Goal: Book appointment/travel/reservation

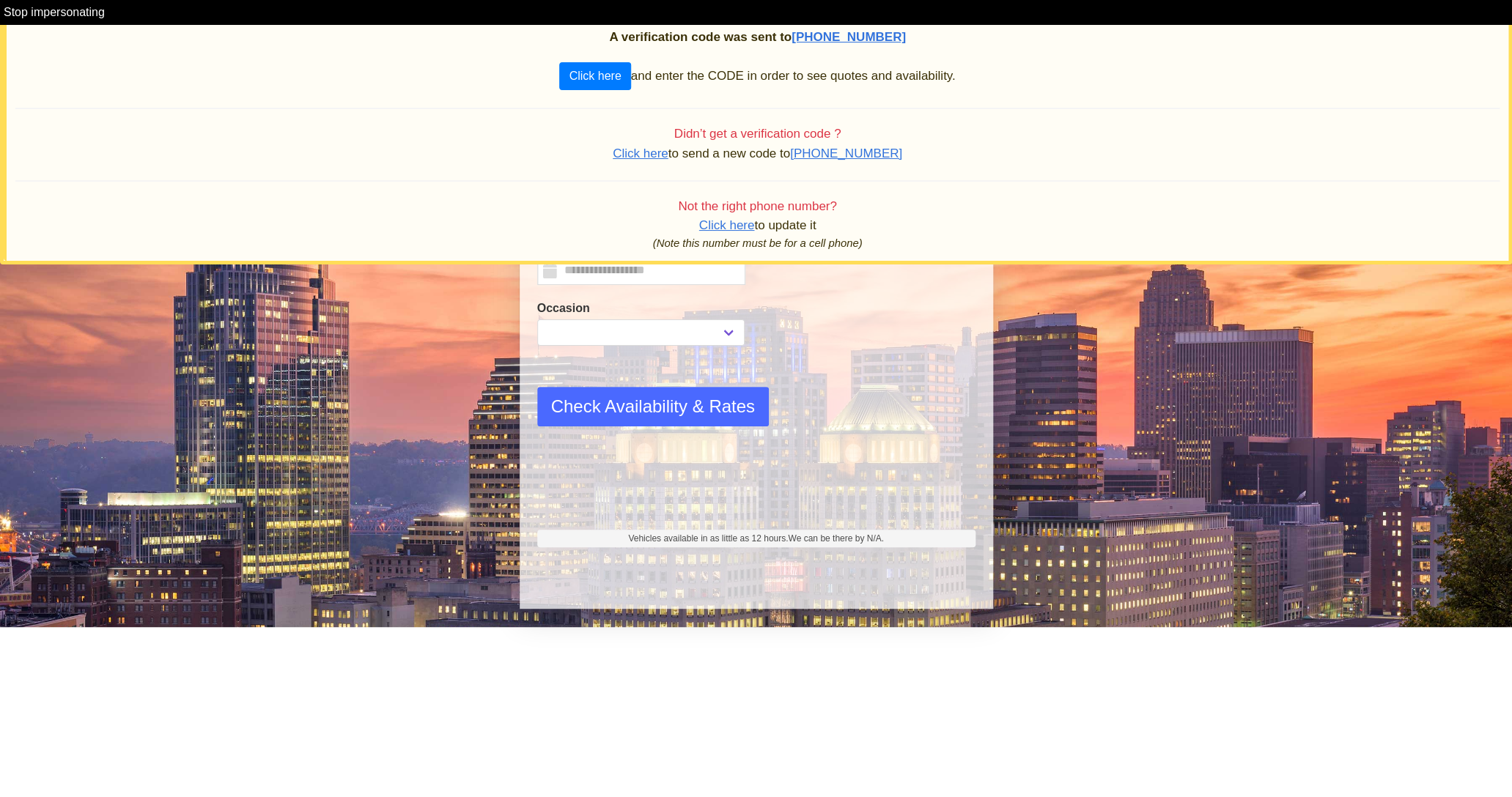
type input "*********"
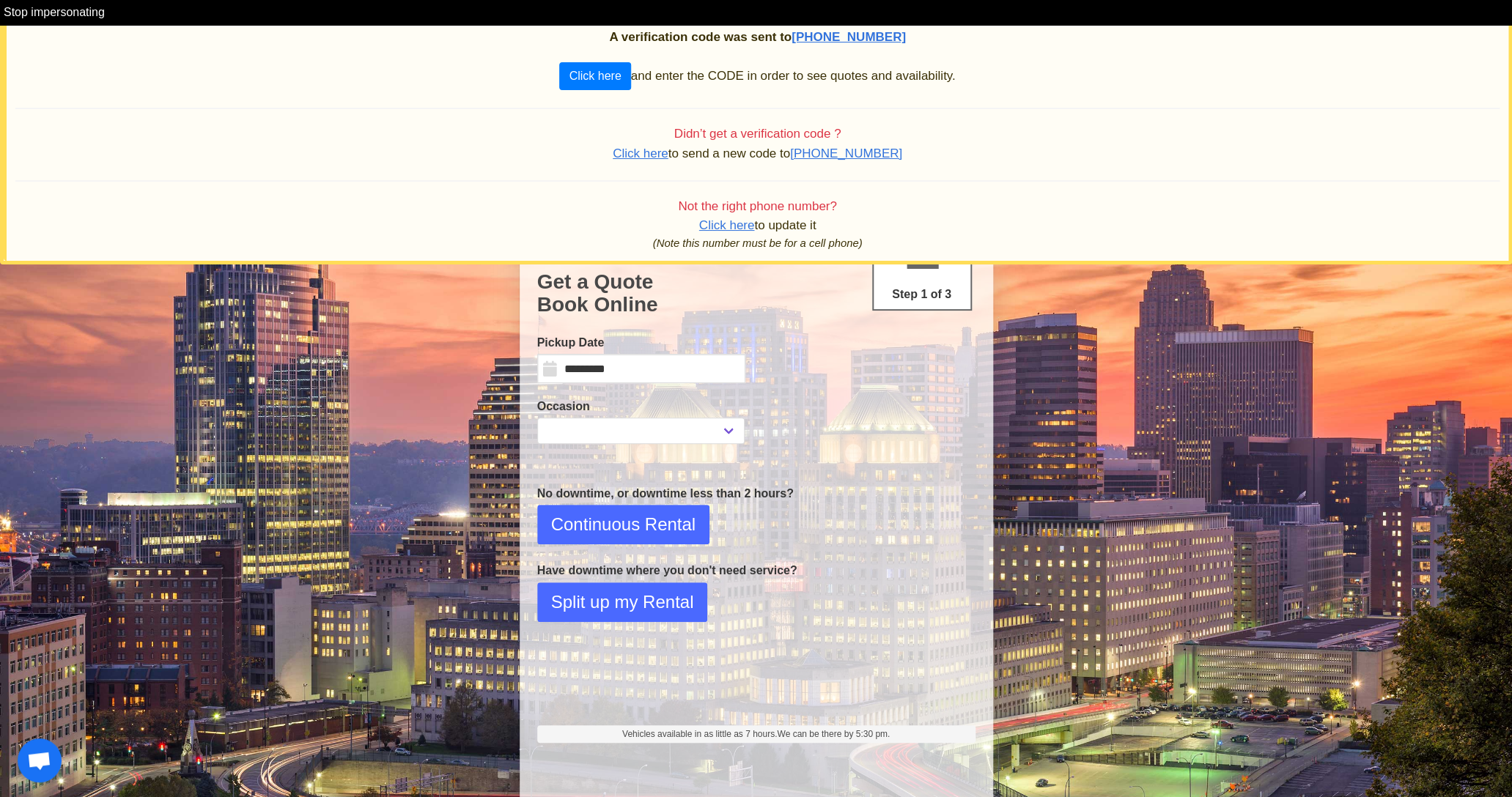
click at [655, 154] on span "Click here" at bounding box center [641, 153] width 56 height 14
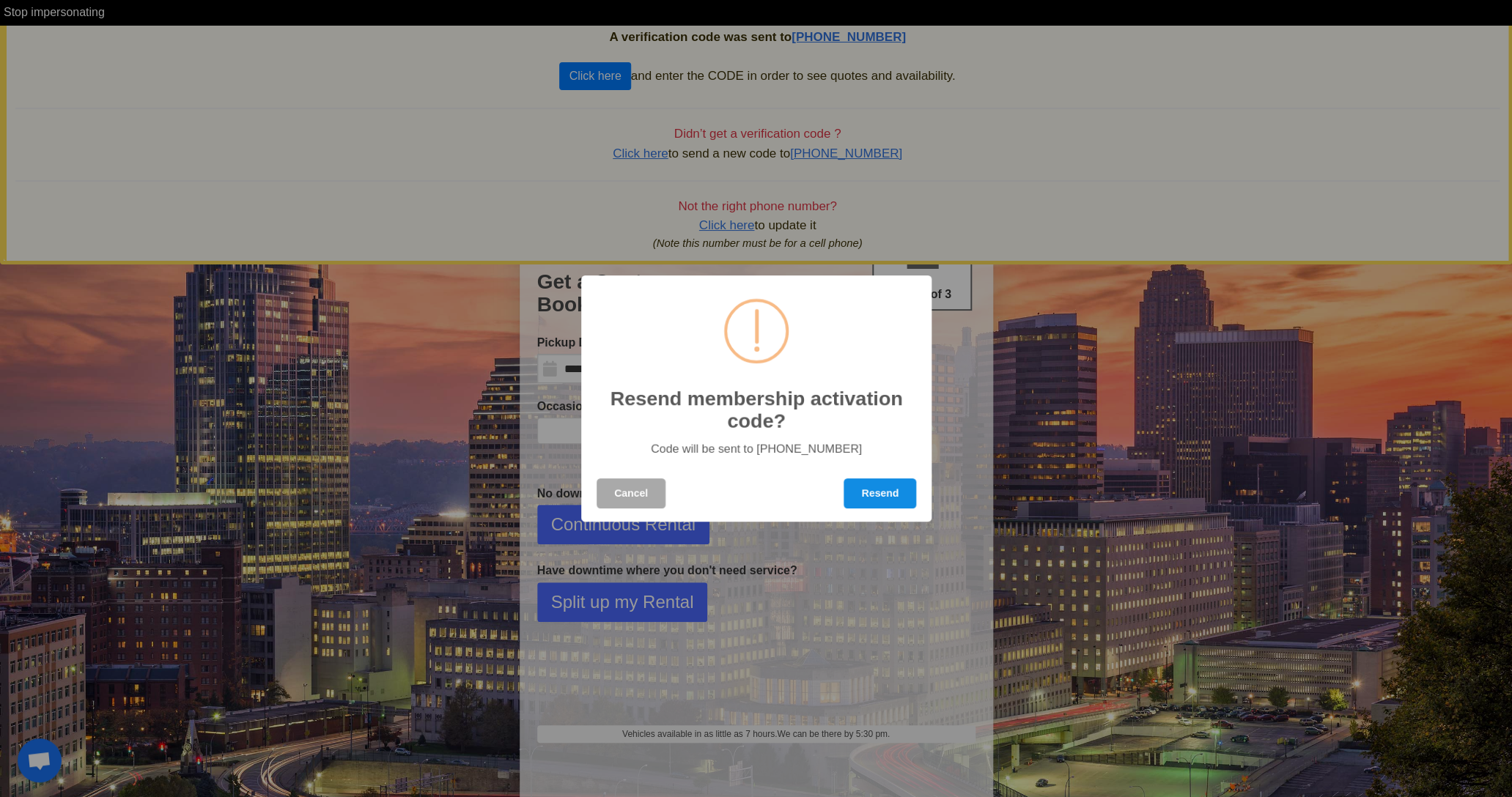
click at [894, 501] on button "Resend" at bounding box center [880, 494] width 72 height 30
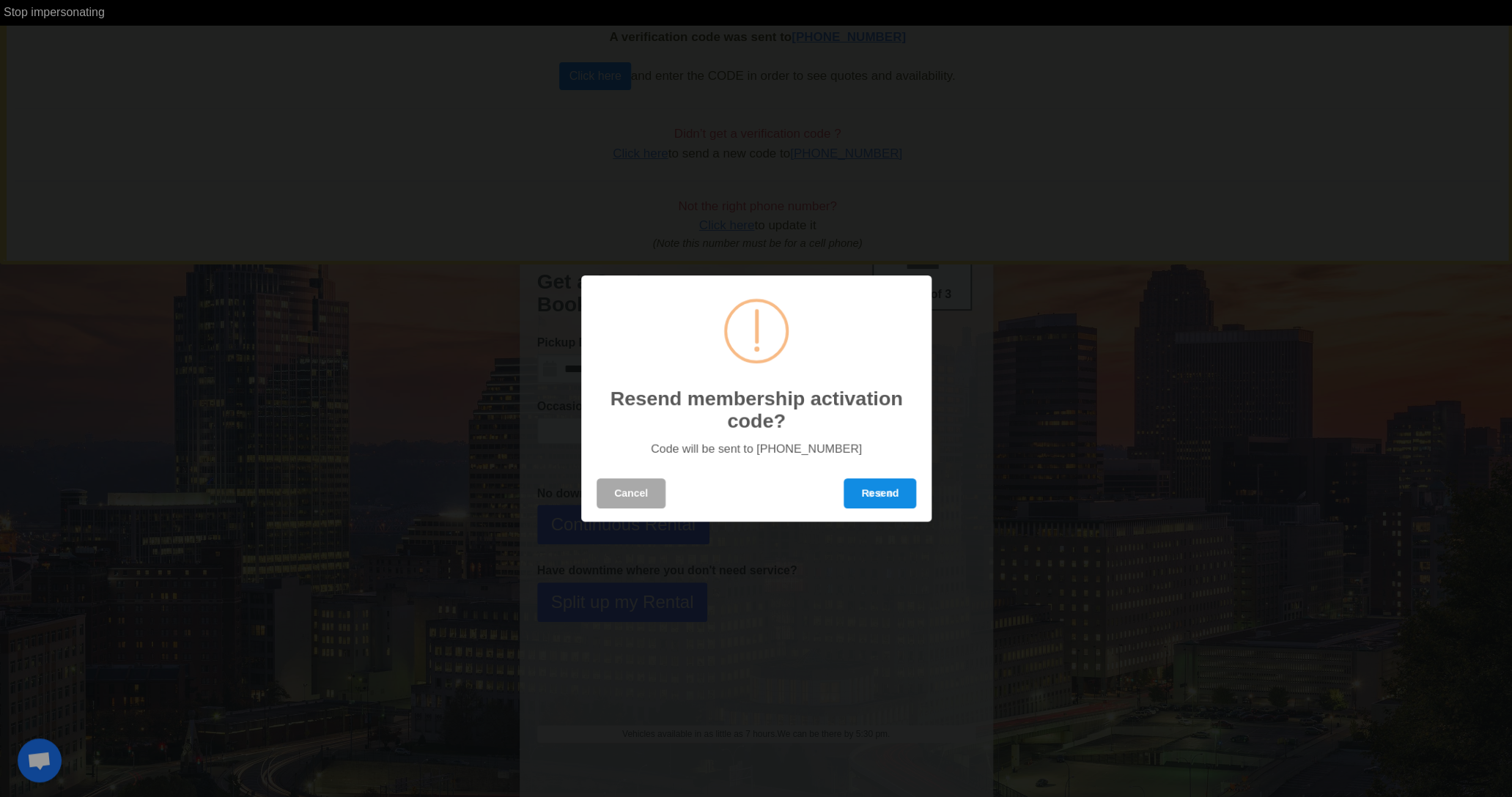
select select
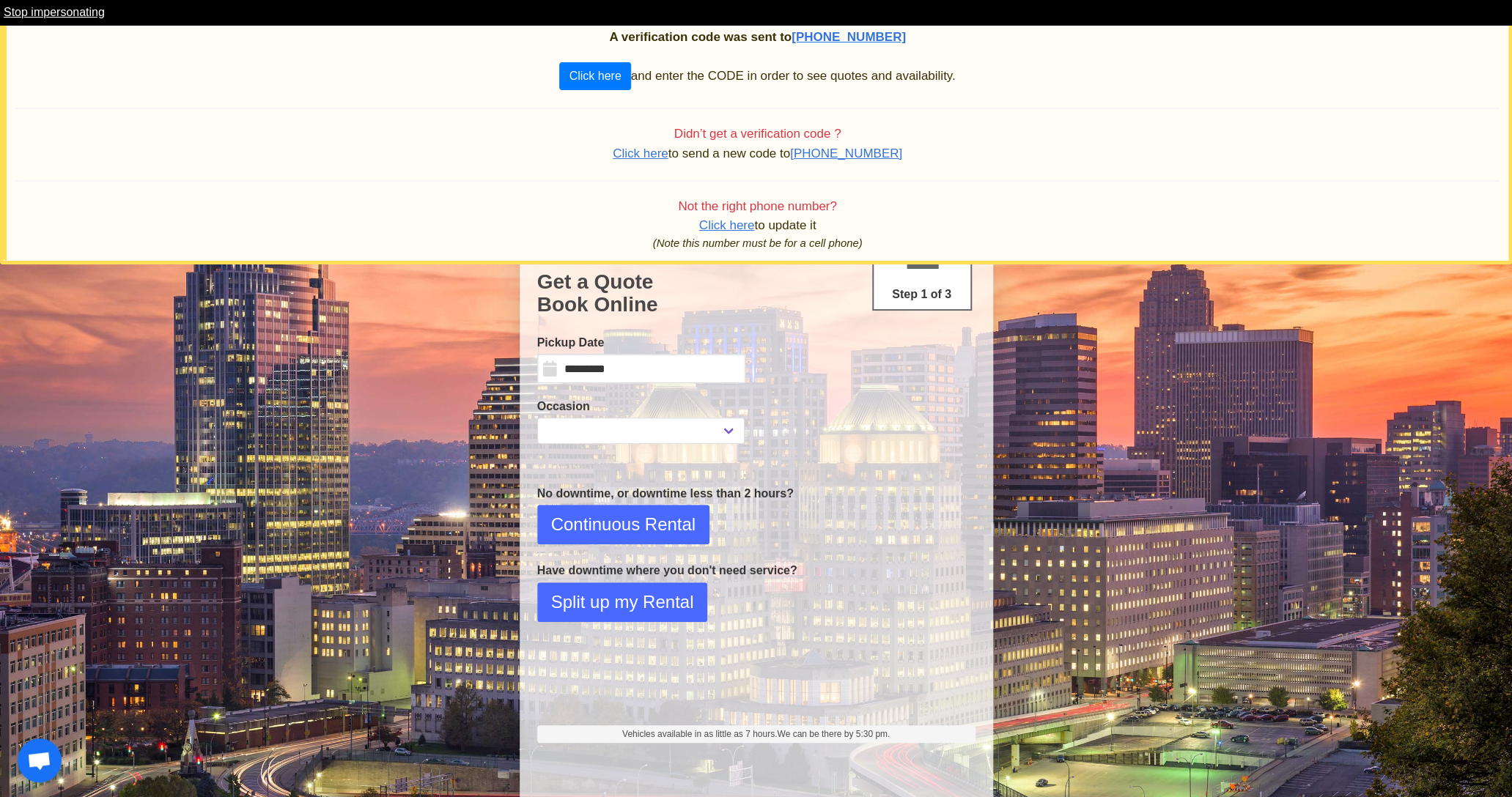
click at [77, 10] on link "Stop impersonating" at bounding box center [53, 12] width 101 height 12
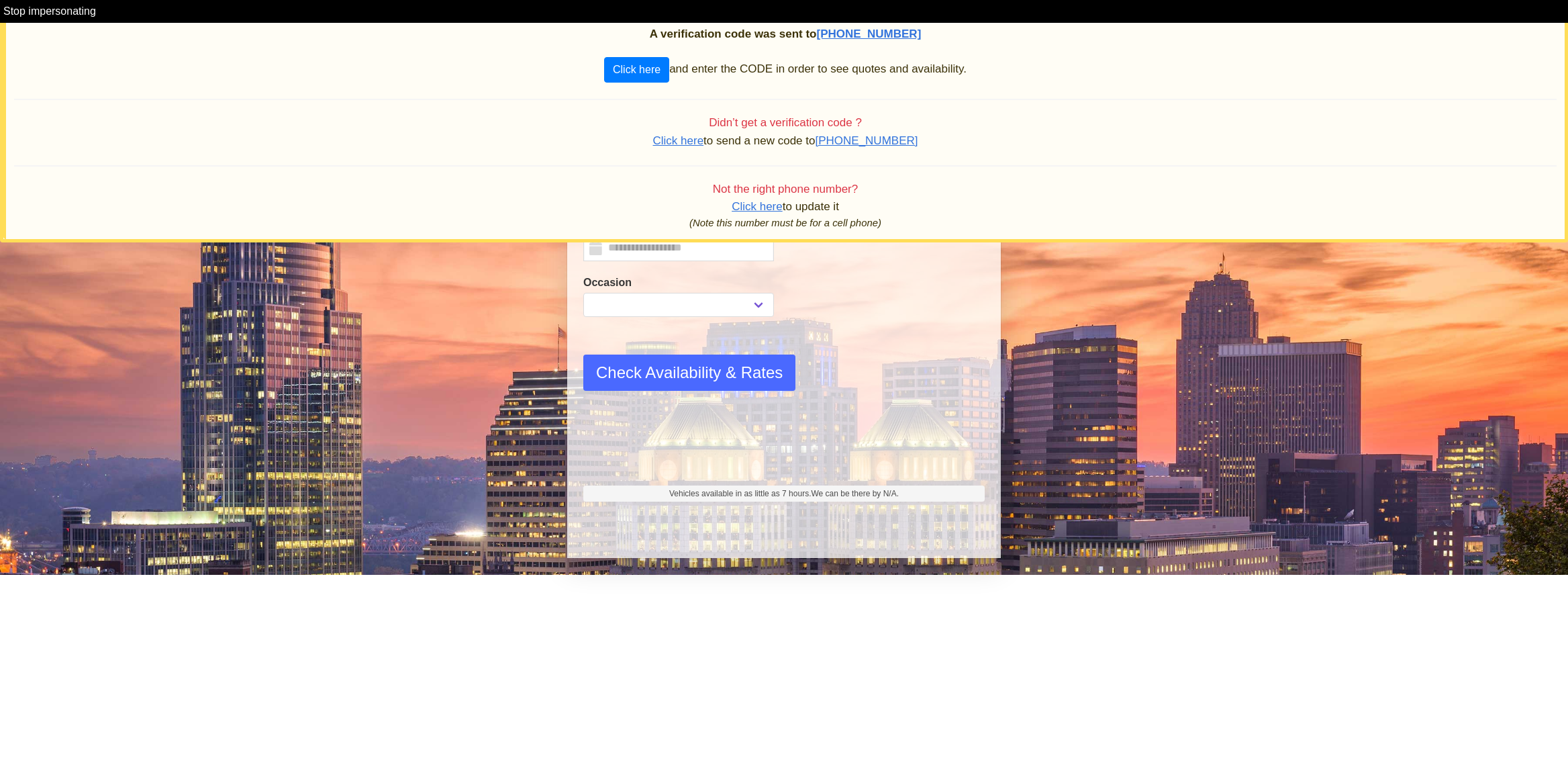
select select
type input "*********"
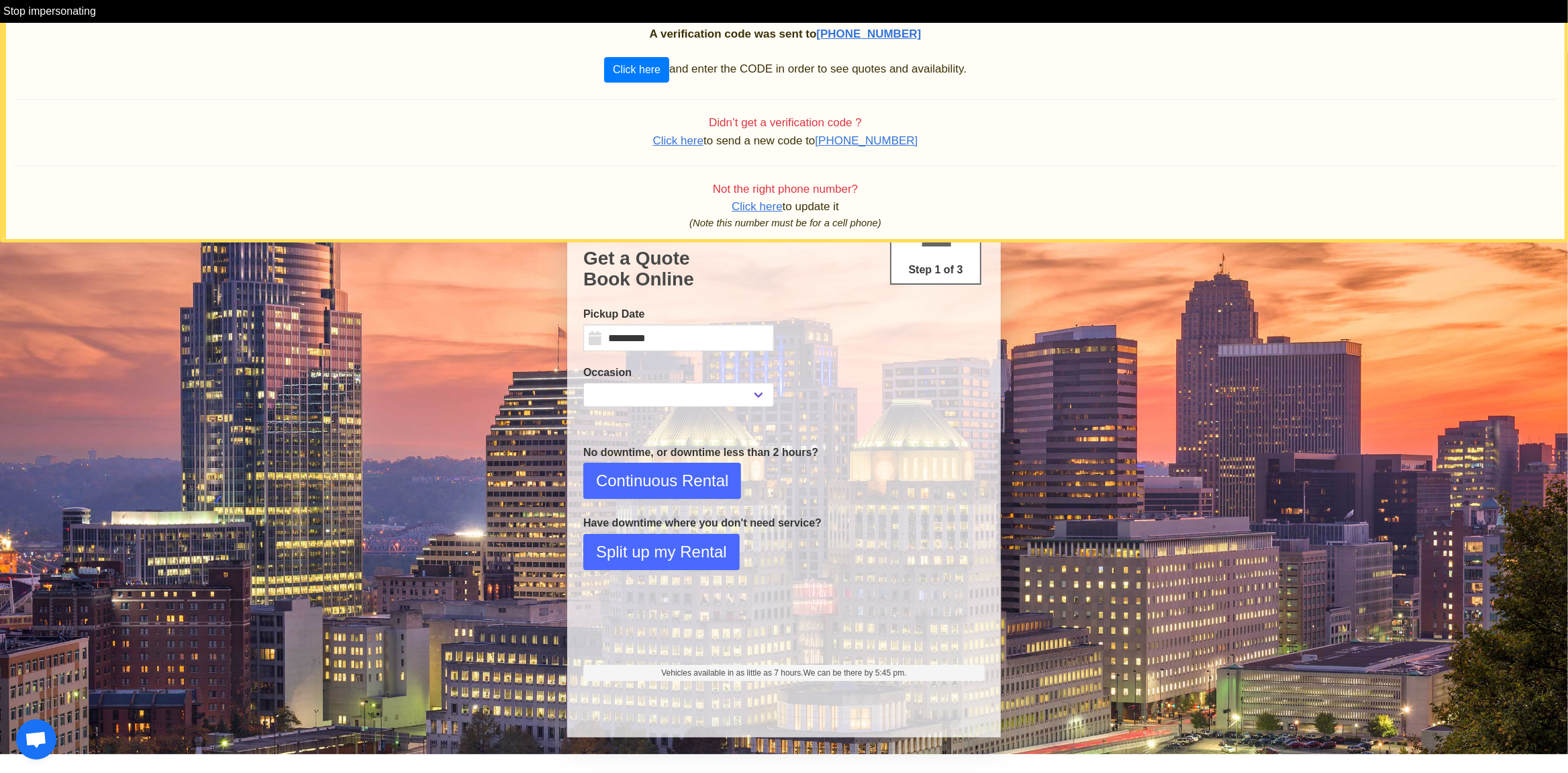
click at [700, 141] on span "Click here" at bounding box center [678, 140] width 51 height 13
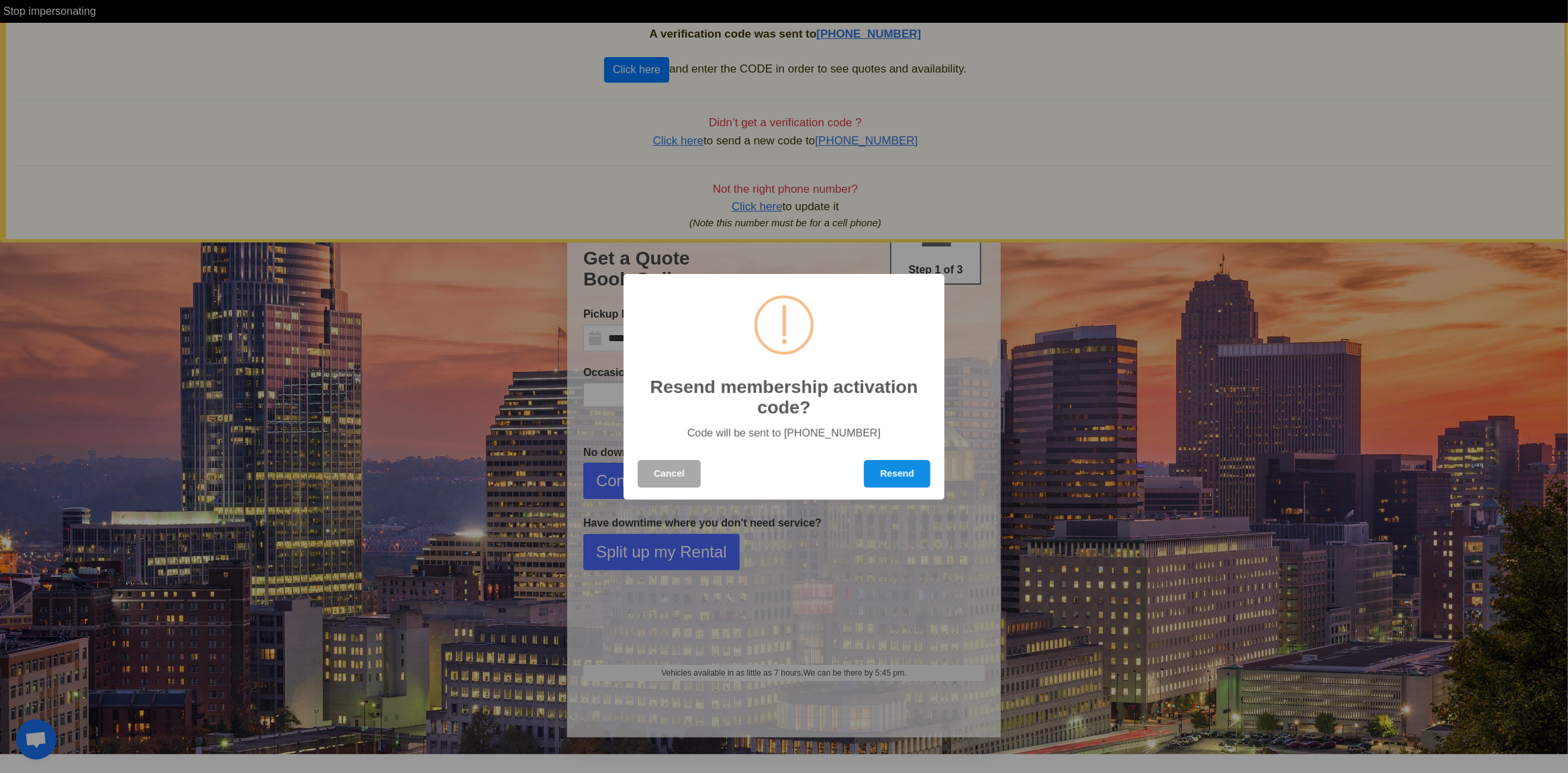
click at [907, 478] on button "Resend" at bounding box center [897, 474] width 66 height 27
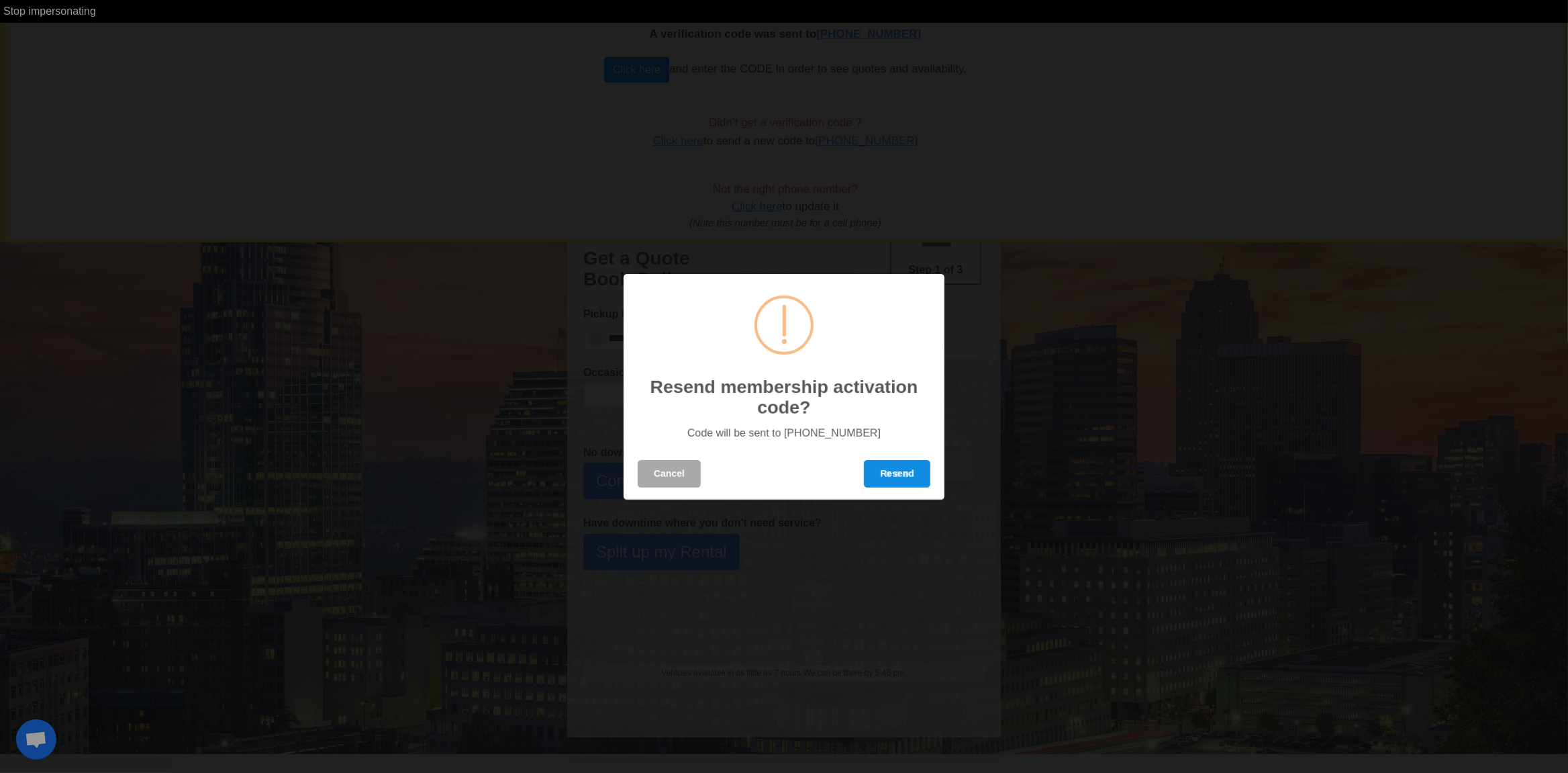
select select
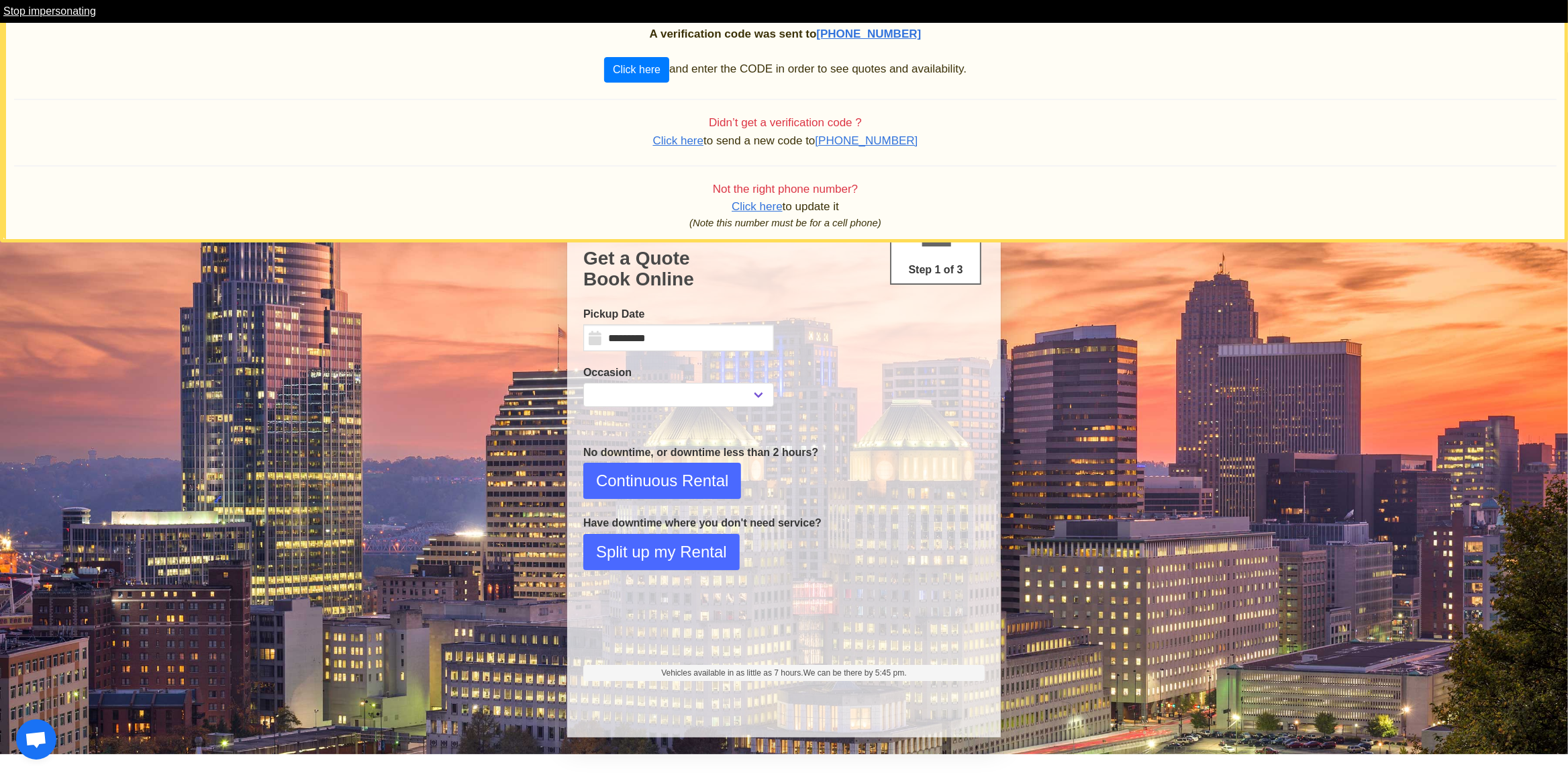
click at [77, 15] on link "Stop impersonating" at bounding box center [49, 11] width 92 height 11
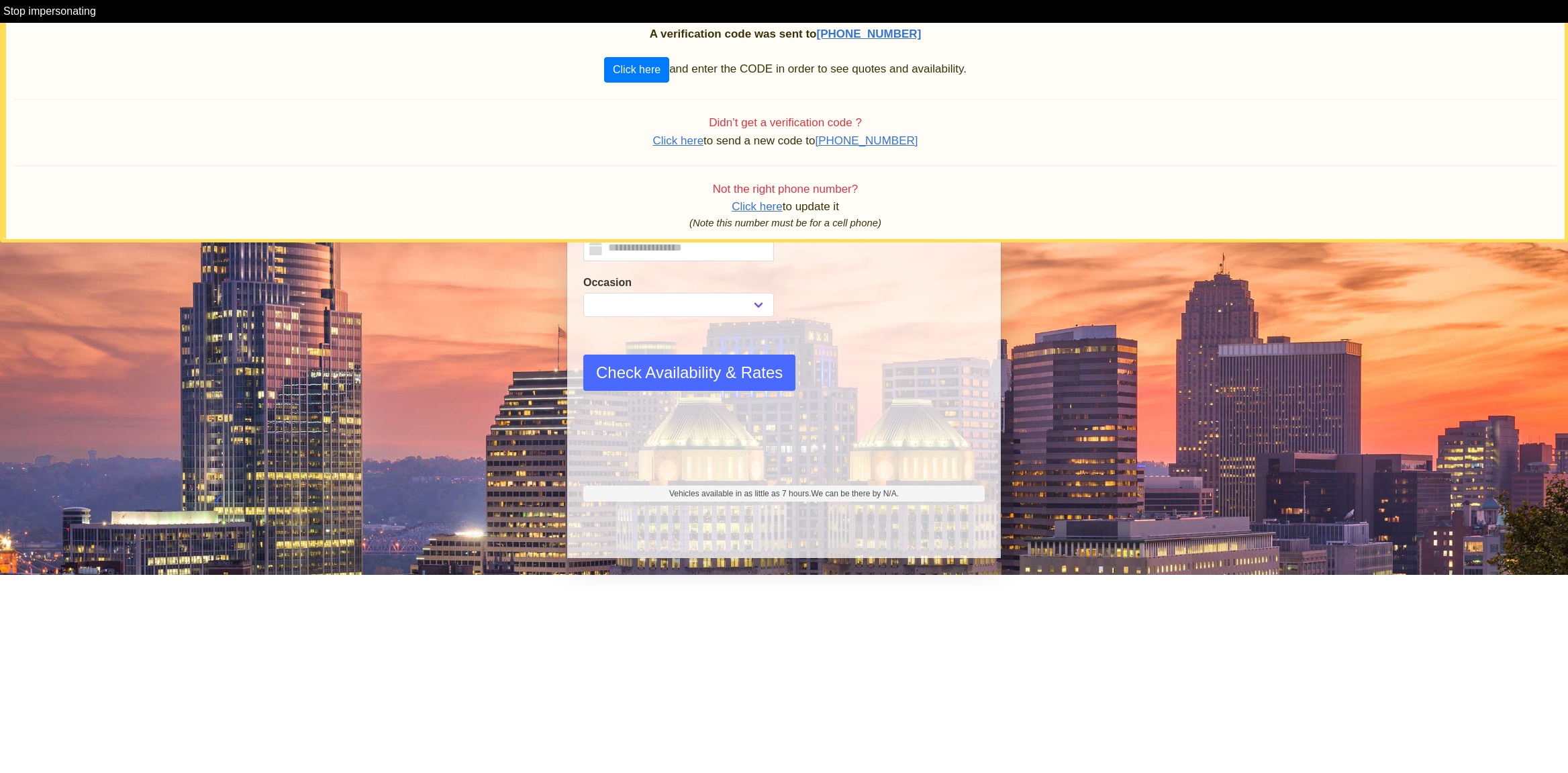
select select
type input "*********"
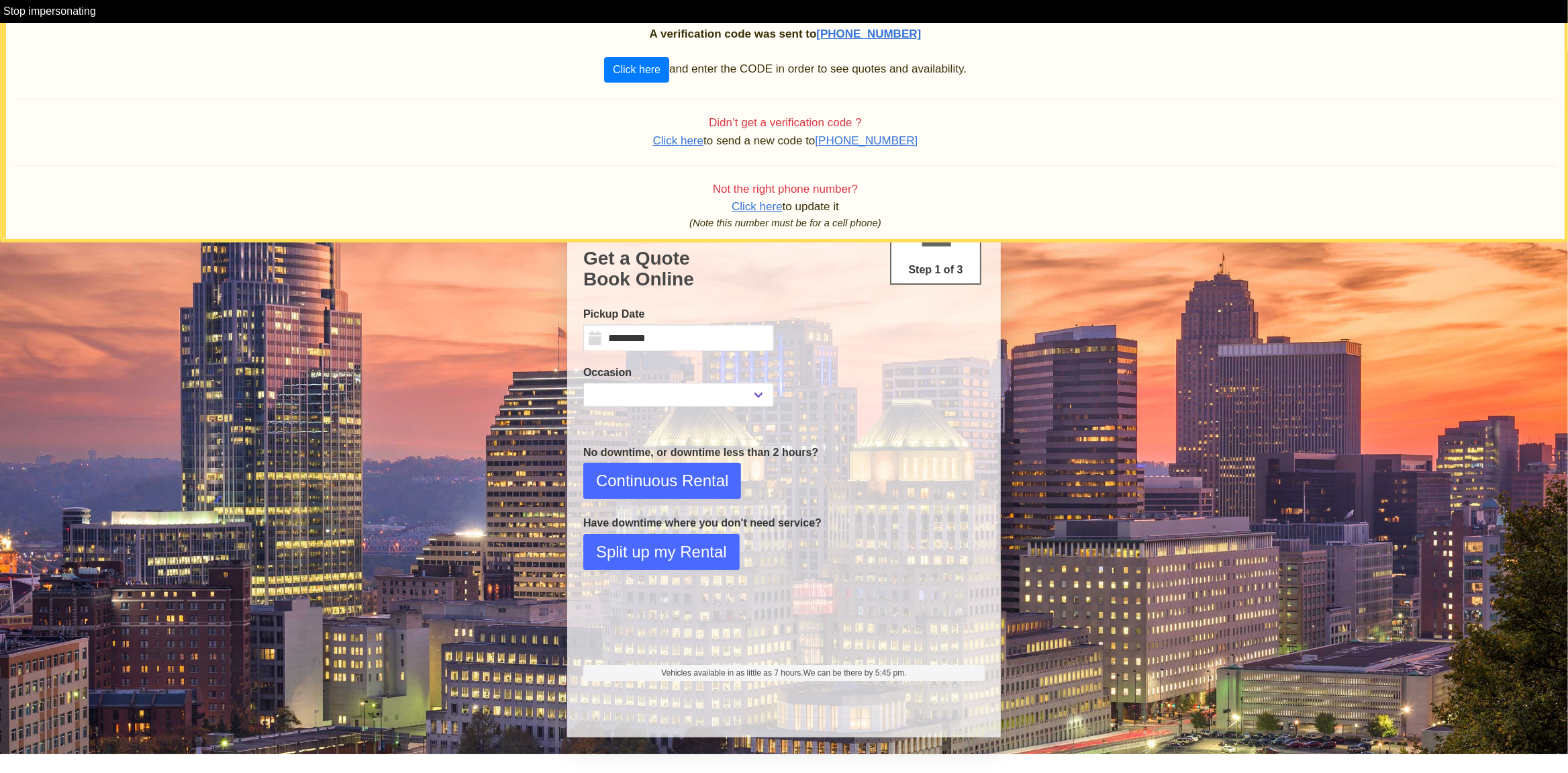
click at [691, 145] on span "Click here" at bounding box center [678, 140] width 51 height 13
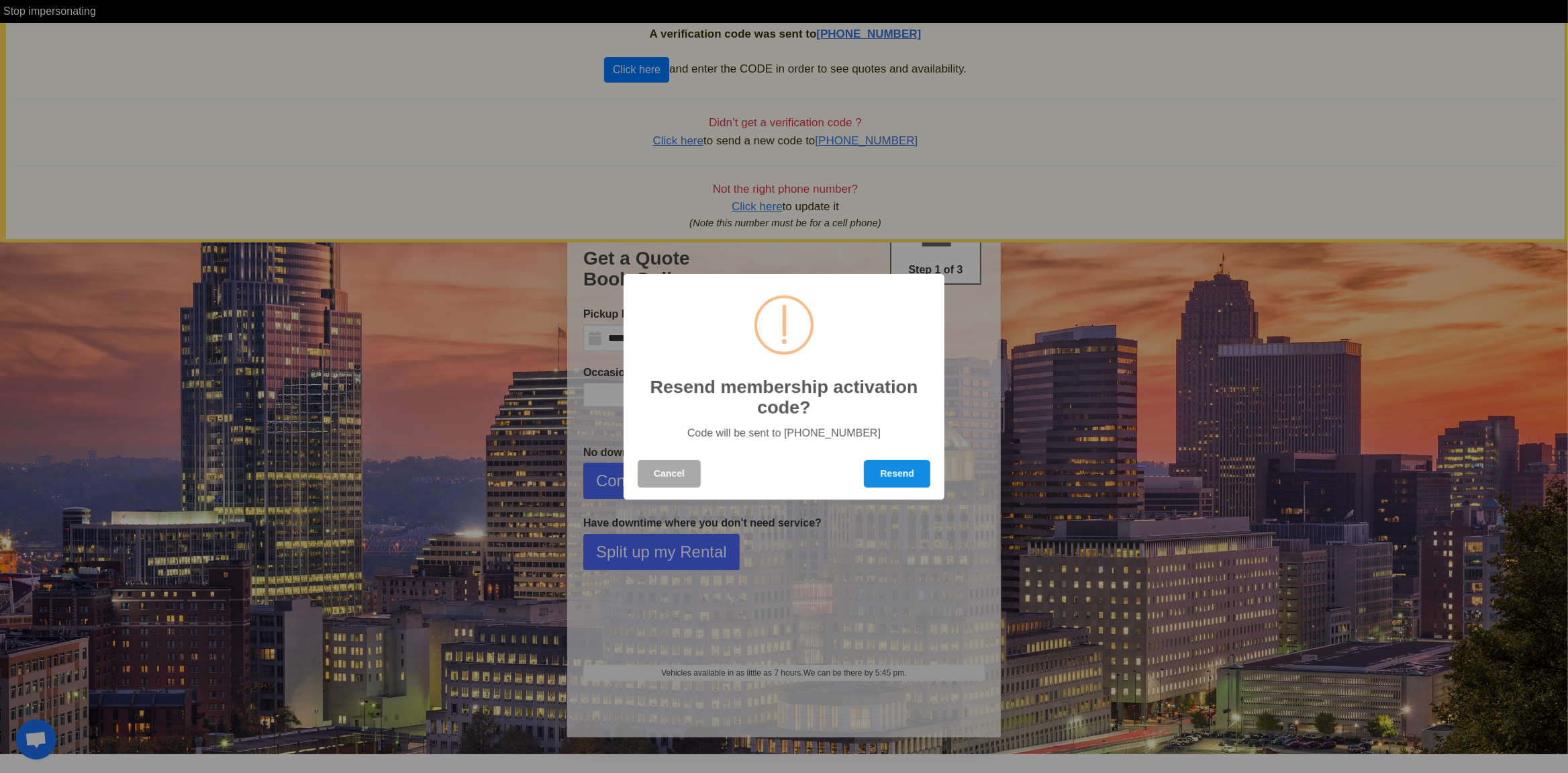
click at [907, 473] on button "Resend" at bounding box center [897, 474] width 66 height 27
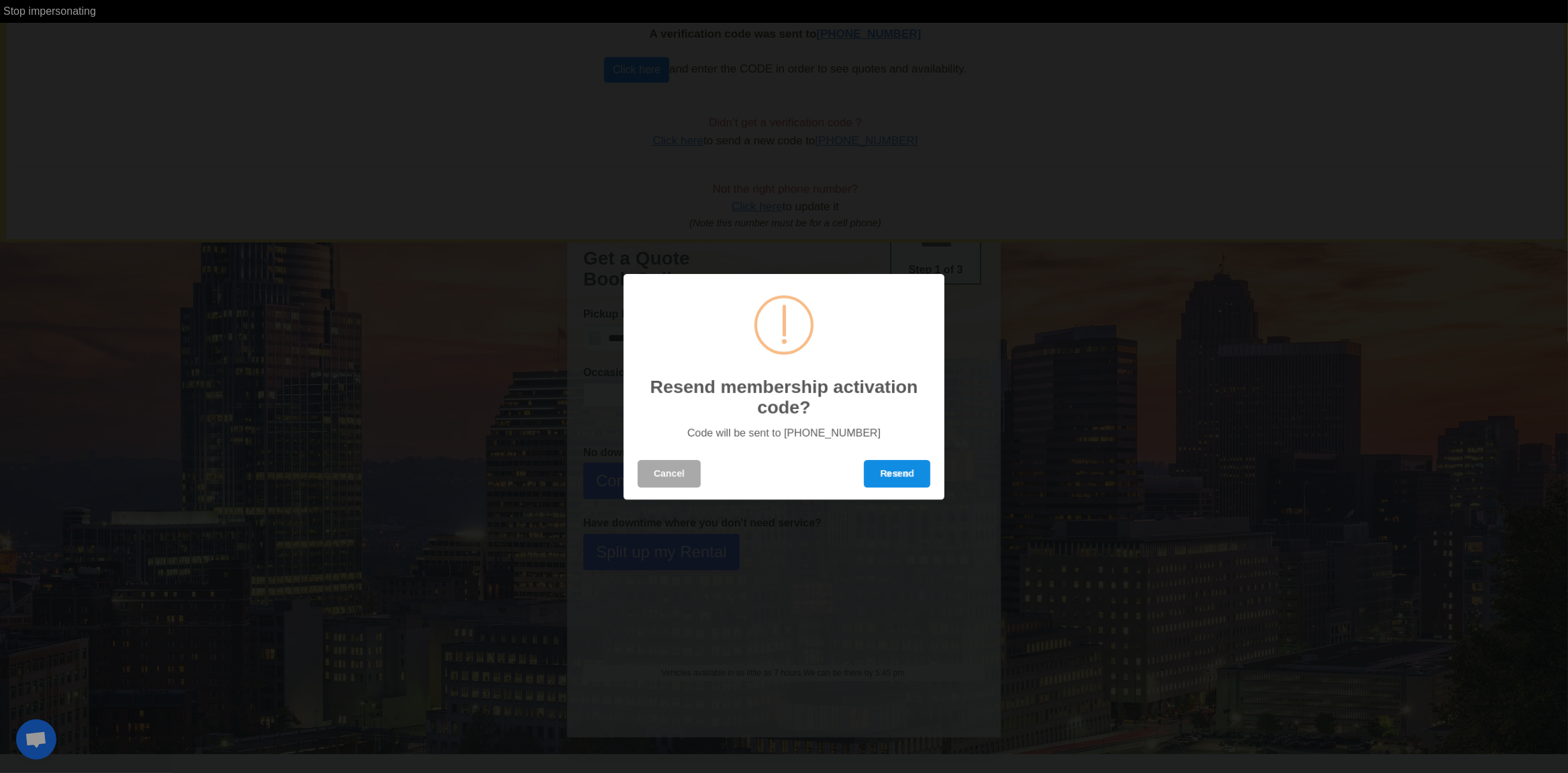
select select
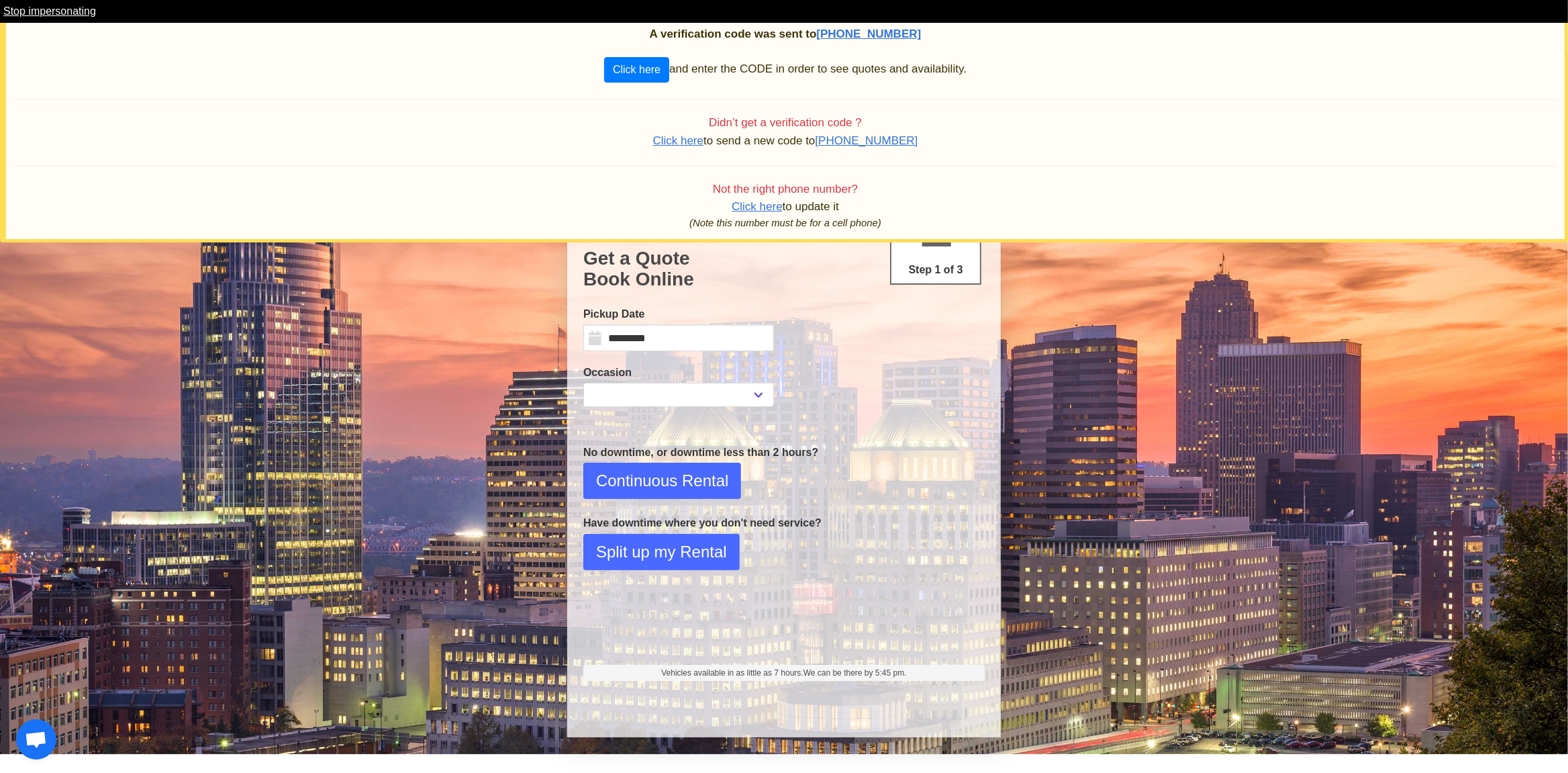
click at [76, 13] on link "Stop impersonating" at bounding box center [49, 11] width 92 height 11
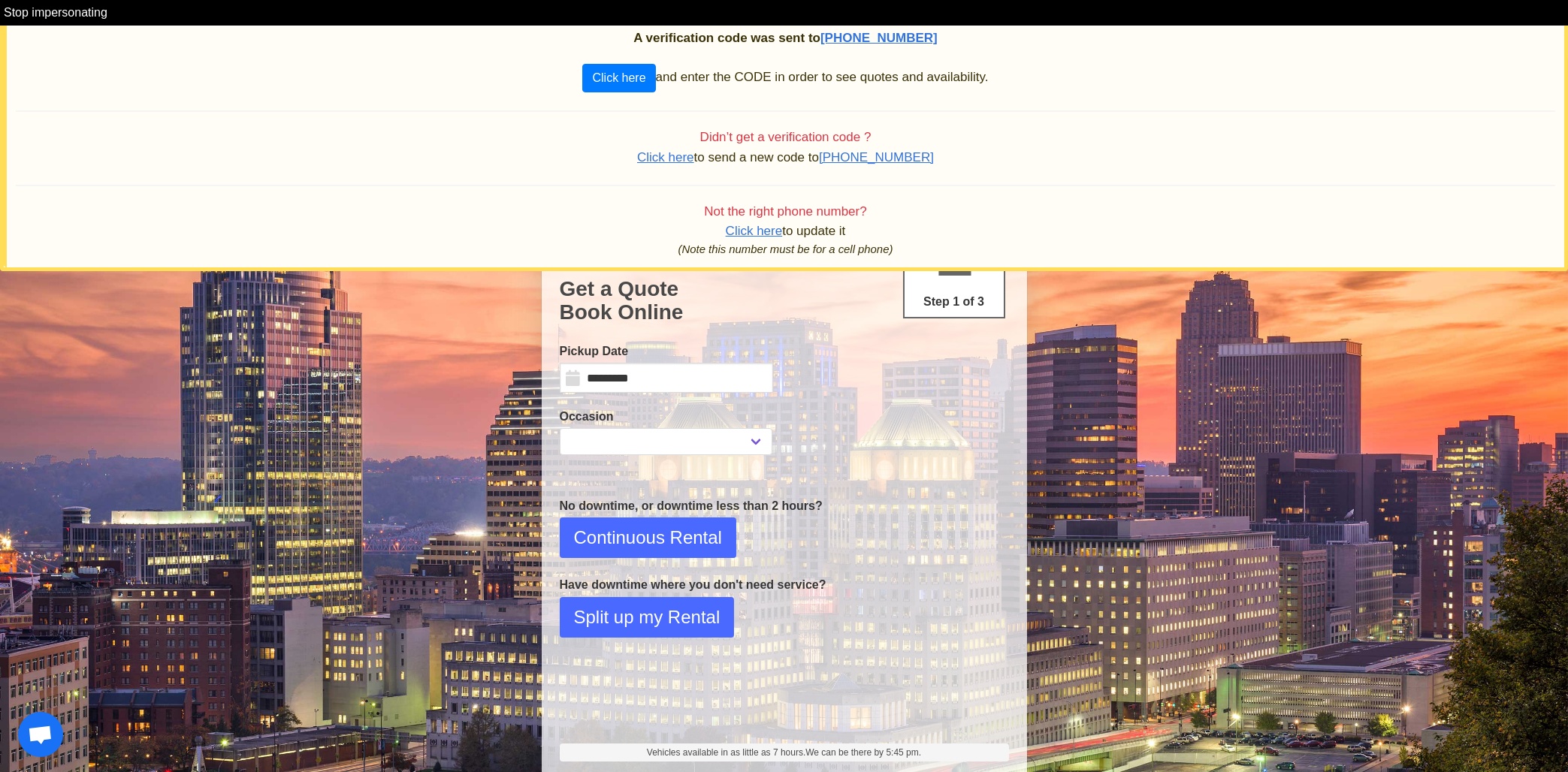
click at [680, 157] on span "Click here" at bounding box center [665, 157] width 57 height 15
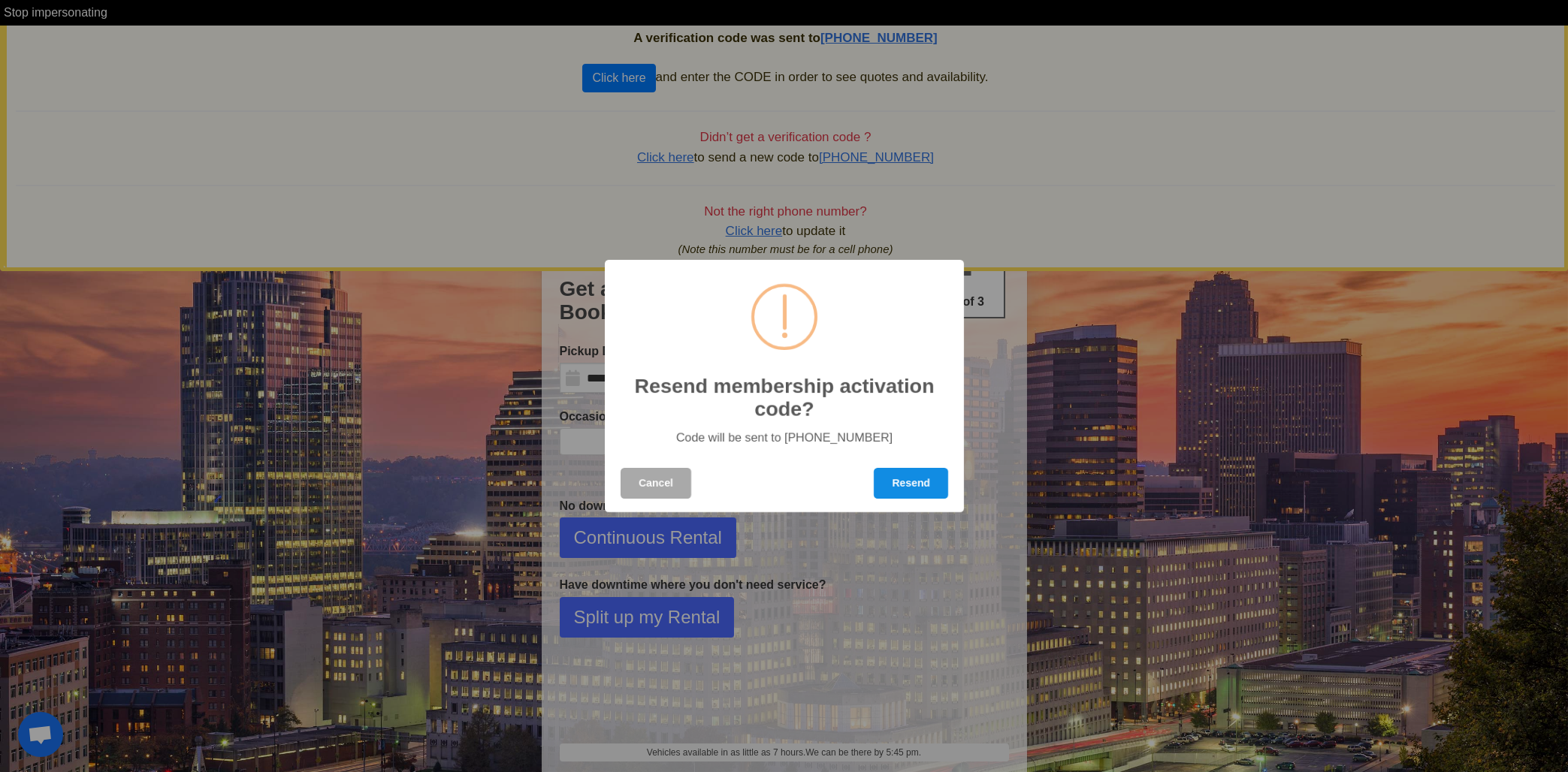
click at [919, 488] on button "Resend" at bounding box center [910, 483] width 74 height 31
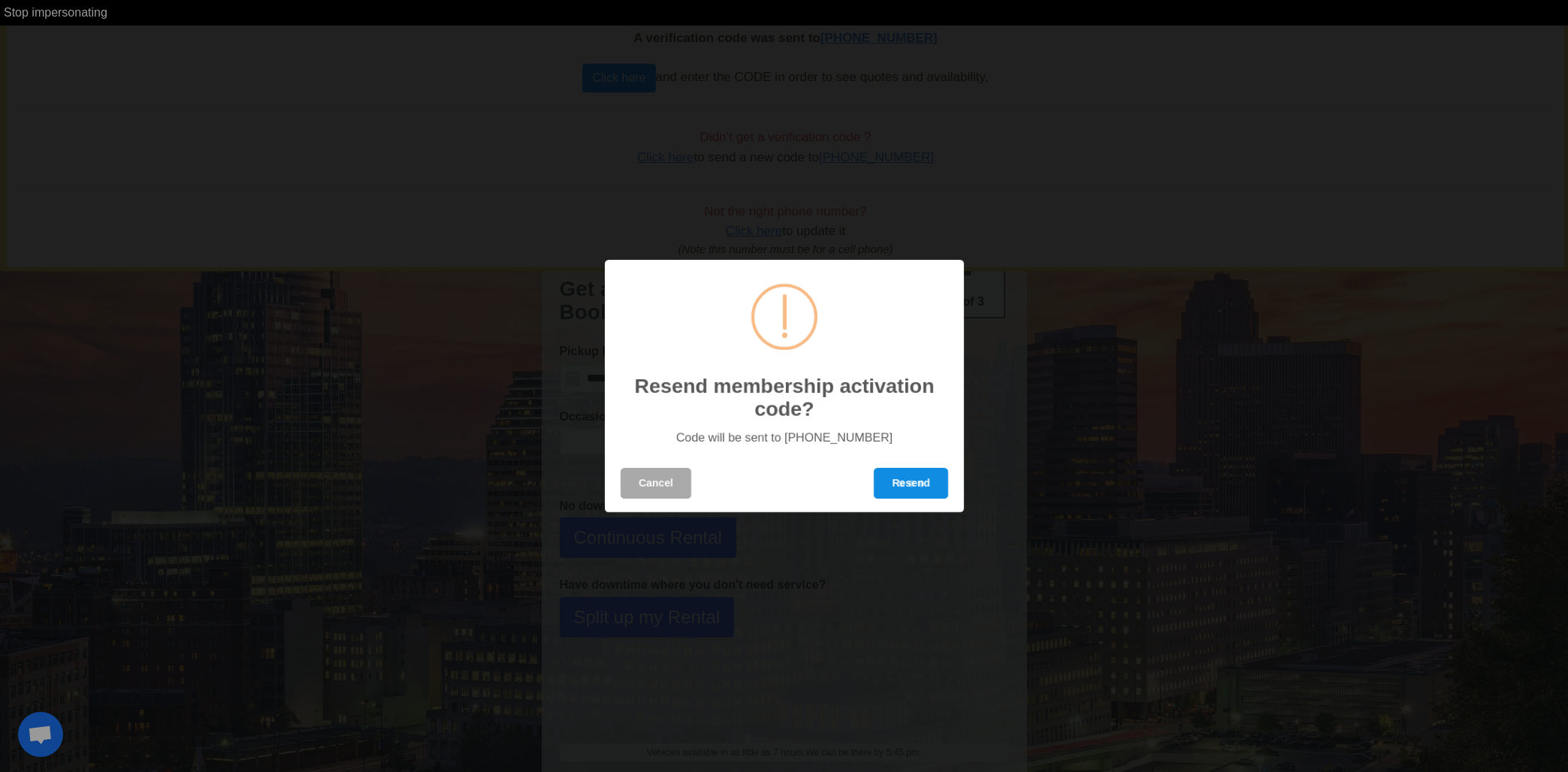
select select
